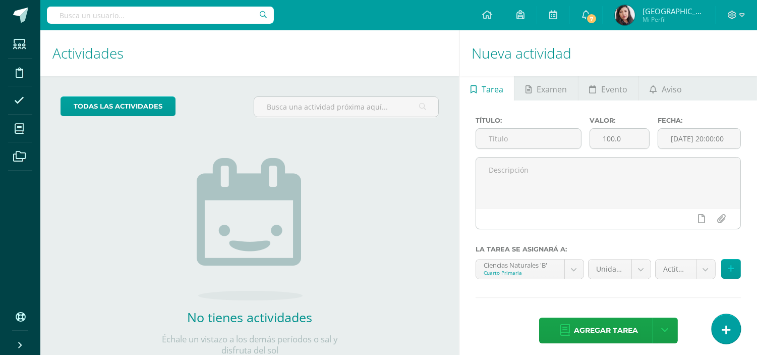
click at [725, 322] on link at bounding box center [726, 328] width 29 height 29
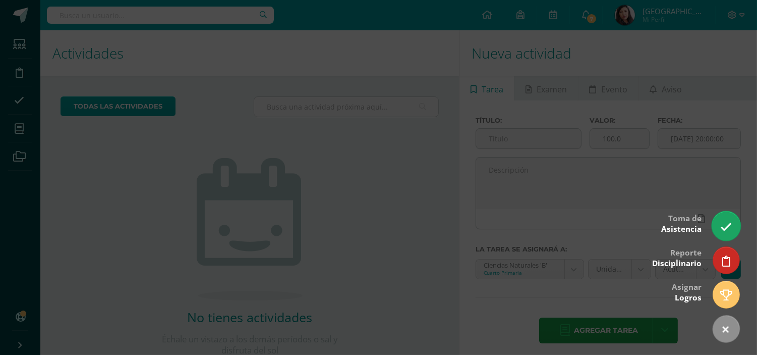
click at [721, 235] on link at bounding box center [726, 225] width 29 height 29
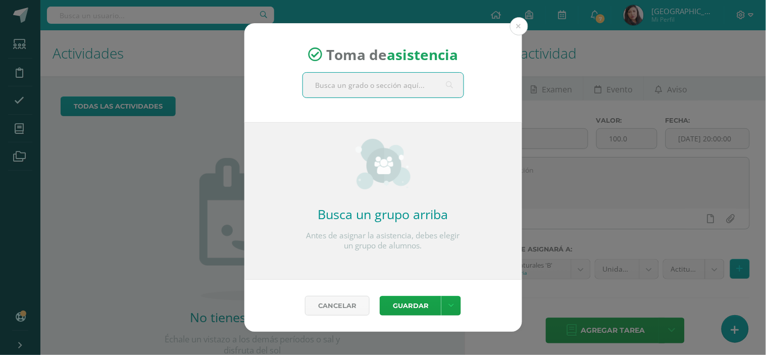
click at [433, 87] on input "text" at bounding box center [383, 85] width 160 height 25
type input "cuarto"
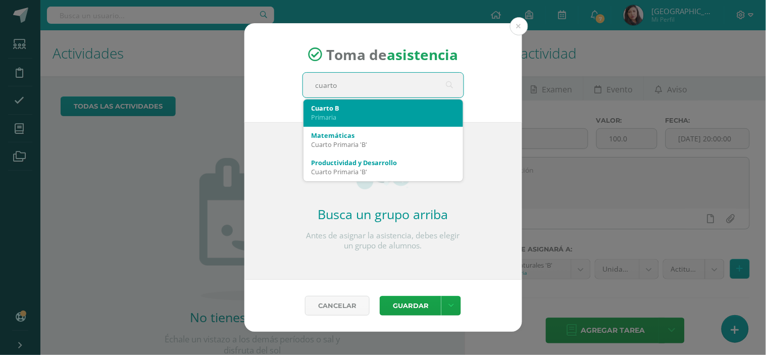
click at [422, 118] on div "Primaria" at bounding box center [382, 117] width 143 height 9
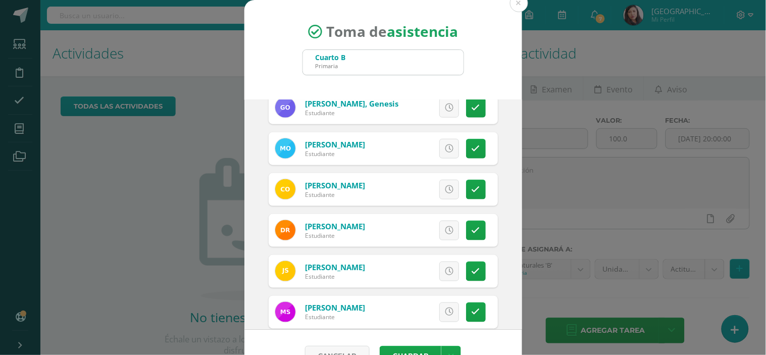
scroll to position [396, 0]
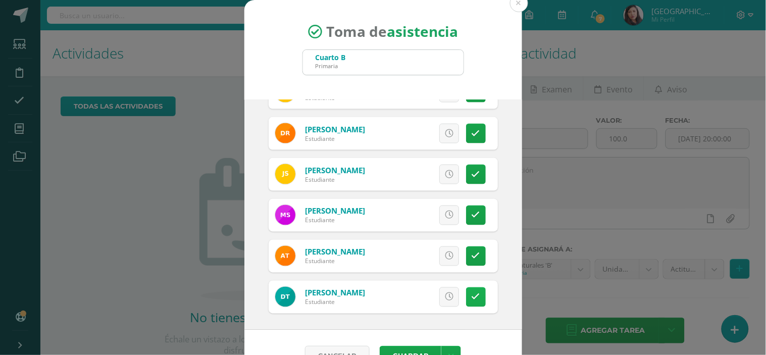
click at [471, 294] on icon at bounding box center [475, 297] width 9 height 9
click at [414, 348] on button "Guardar" at bounding box center [410, 356] width 62 height 20
